Goal: Check status: Check status

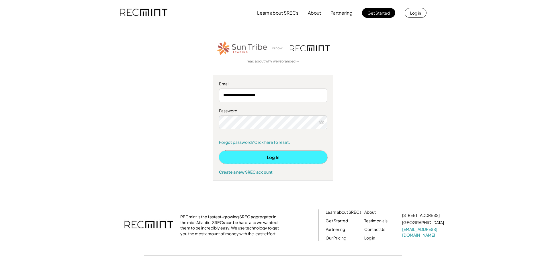
click at [276, 157] on button "Log In" at bounding box center [273, 157] width 108 height 13
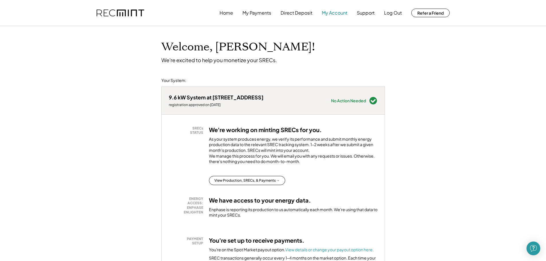
click at [333, 11] on button "My Account" at bounding box center [334, 12] width 25 height 11
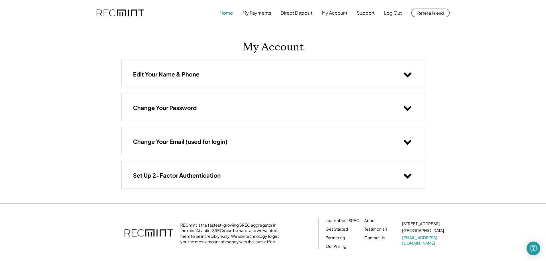
click at [228, 14] on button "Home" at bounding box center [225, 12] width 13 height 11
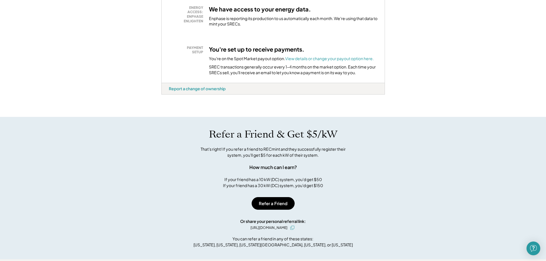
scroll to position [95, 0]
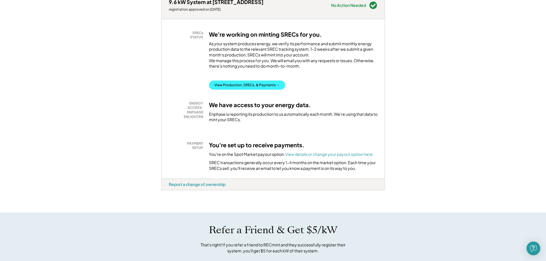
click at [257, 90] on button "View Production, SRECs, & Payments →" at bounding box center [247, 84] width 76 height 9
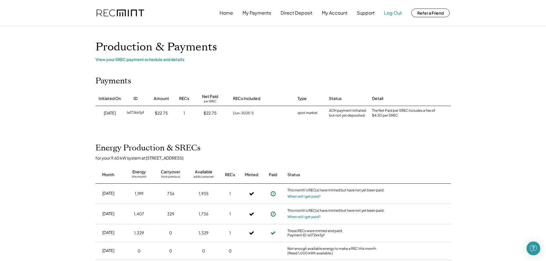
click at [389, 13] on button "Log Out" at bounding box center [393, 12] width 18 height 11
